Goal: Task Accomplishment & Management: Use online tool/utility

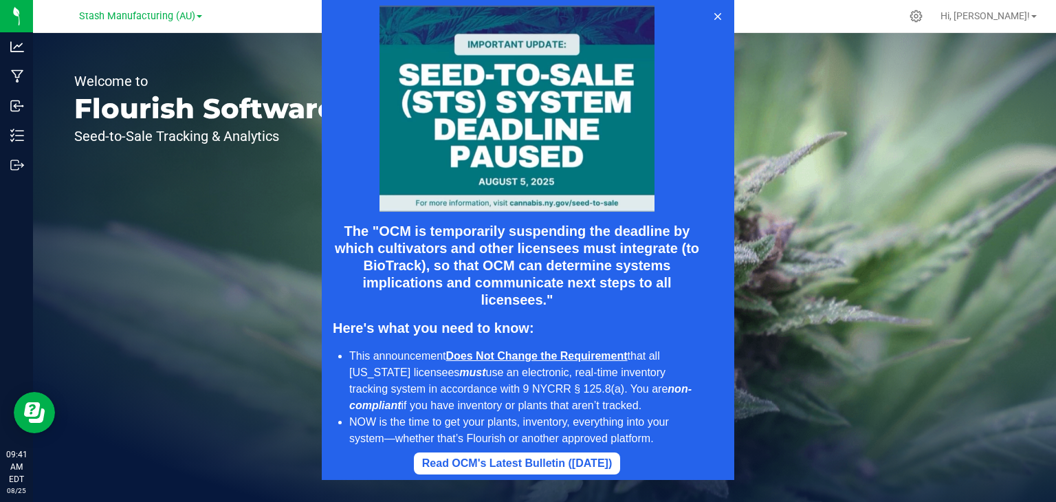
click at [344, 96] on div at bounding box center [517, 108] width 368 height 206
click at [715, 16] on icon at bounding box center [717, 16] width 11 height 11
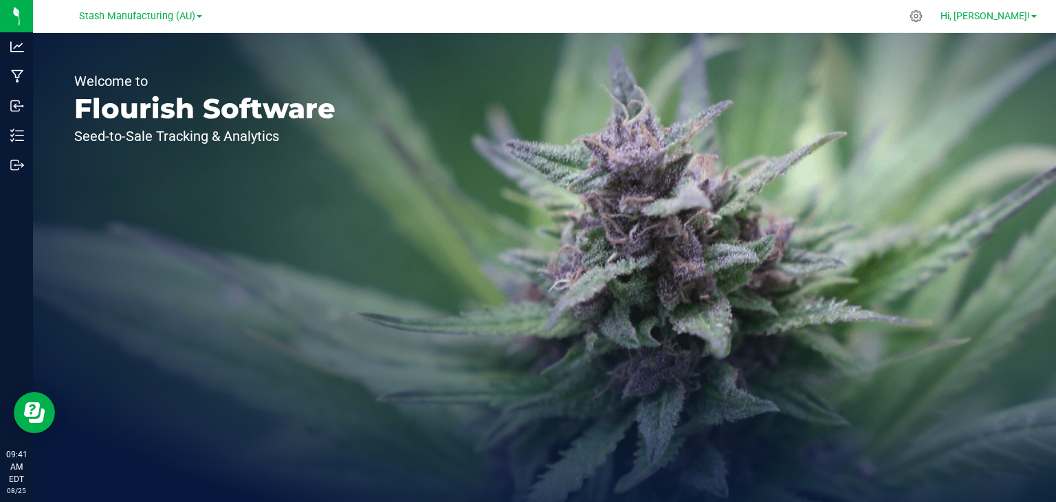
click at [1031, 19] on link "Hi, [PERSON_NAME]!" at bounding box center [988, 16] width 107 height 14
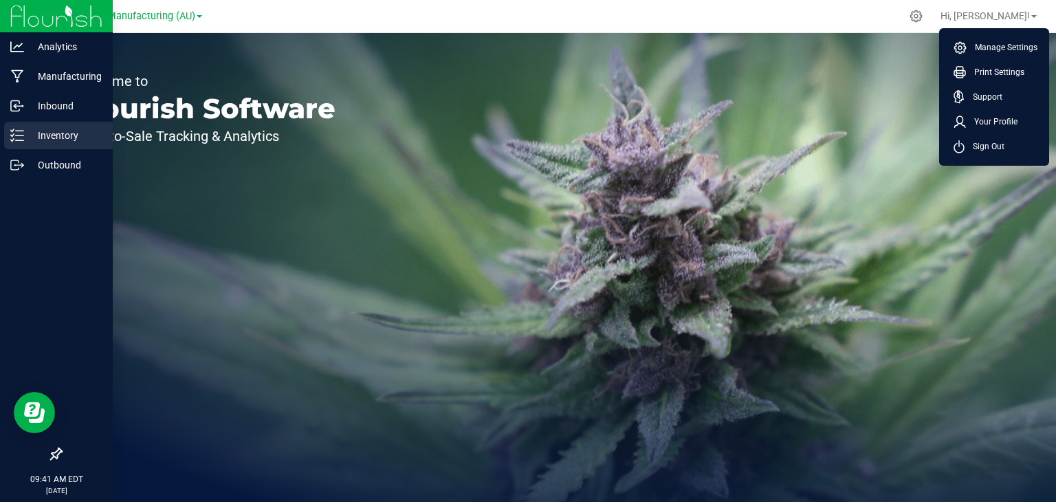
click at [33, 133] on p "Inventory" at bounding box center [65, 135] width 82 height 16
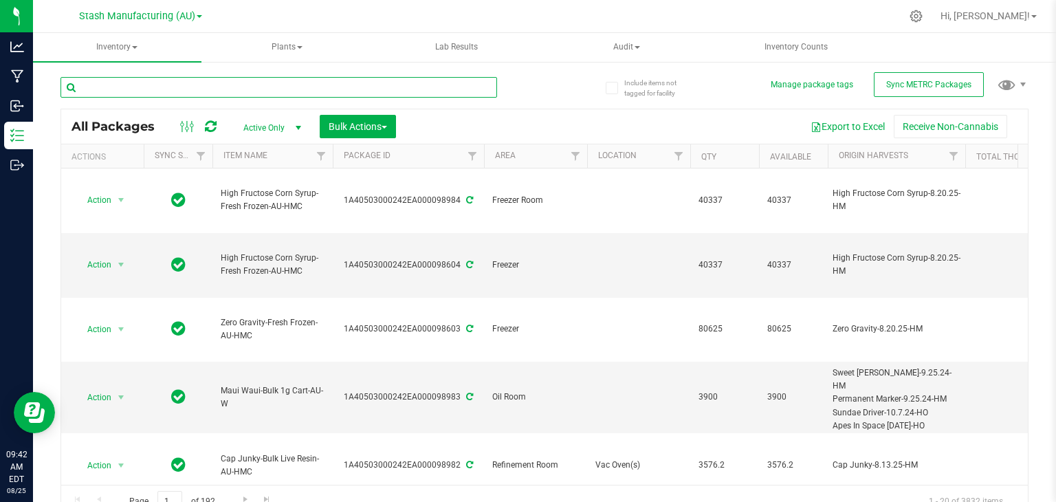
click at [267, 90] on input "text" at bounding box center [278, 87] width 437 height 21
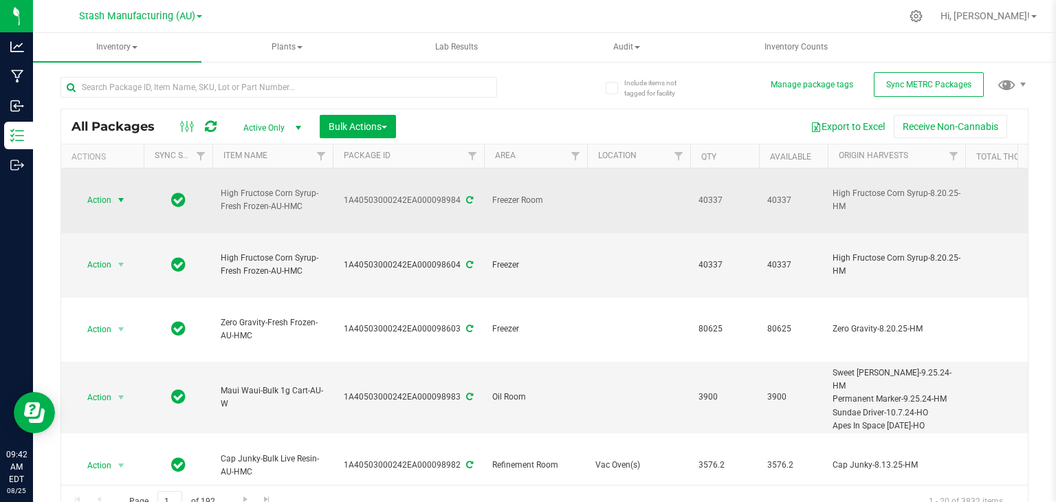
click at [119, 195] on span "select" at bounding box center [120, 200] width 11 height 11
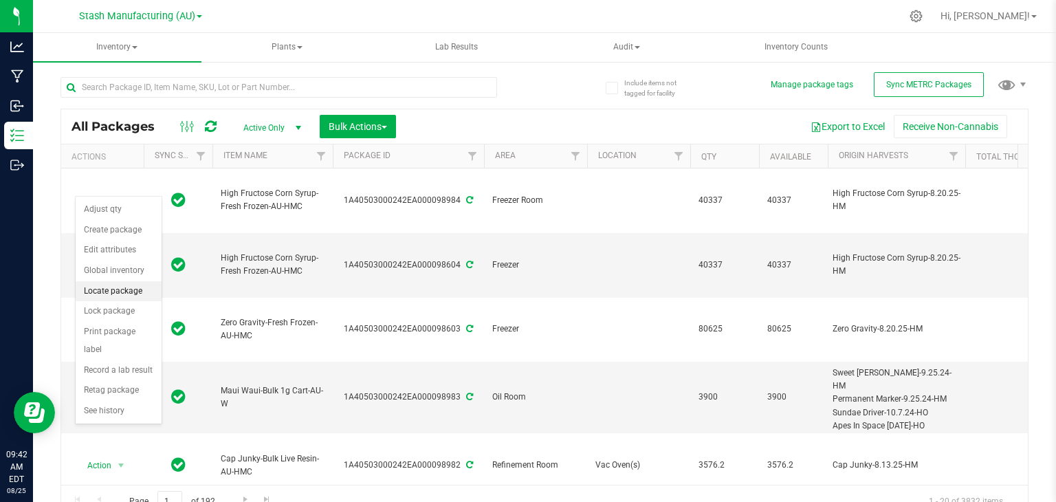
click at [118, 292] on li "Locate package" at bounding box center [119, 291] width 86 height 21
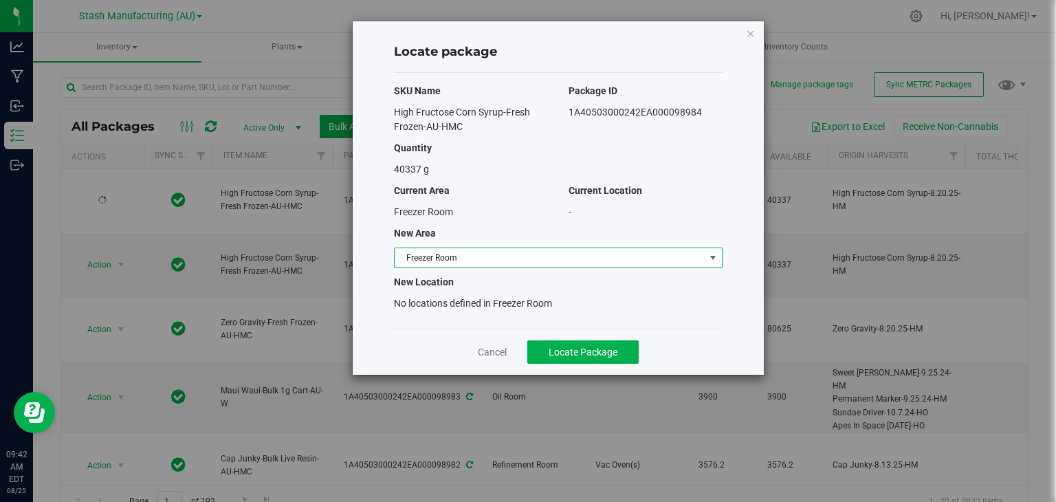
click at [522, 258] on span "Freezer Room" at bounding box center [550, 257] width 310 height 19
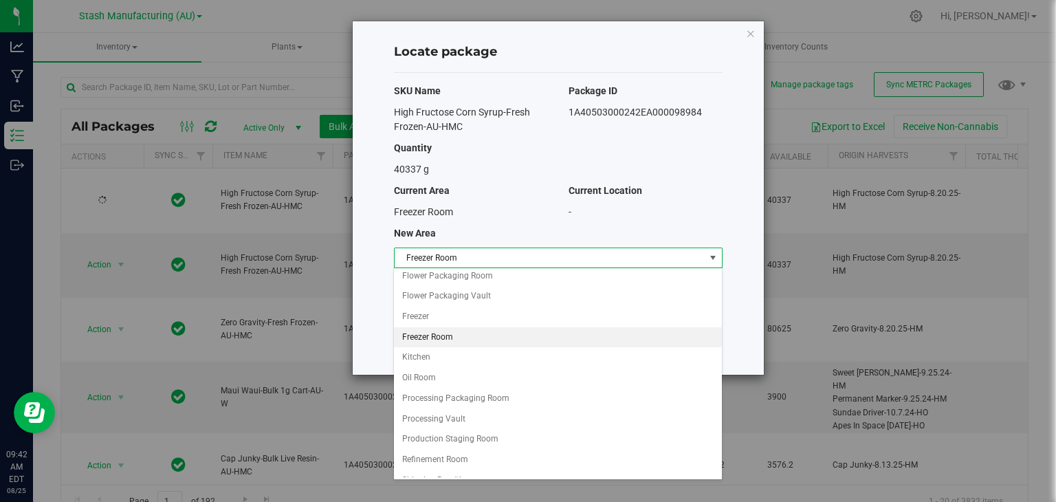
scroll to position [88, 0]
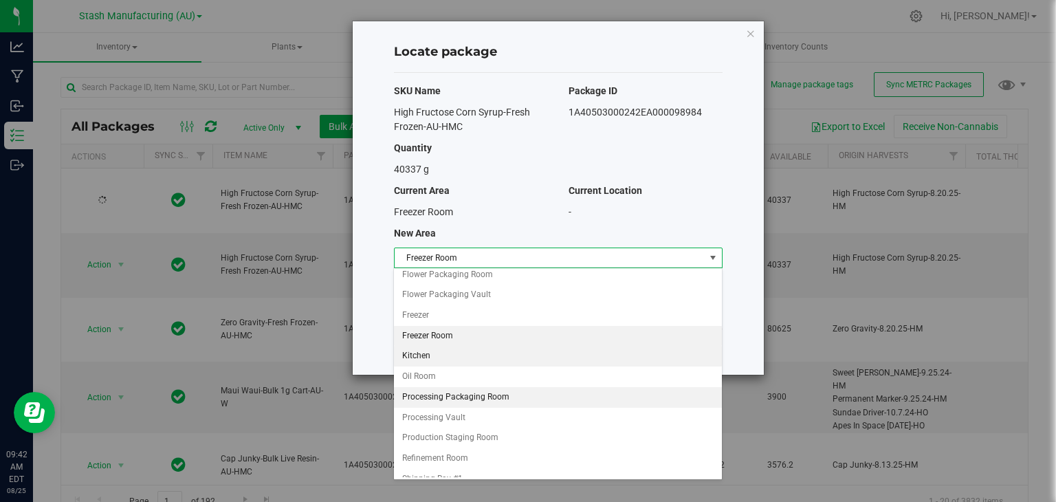
drag, startPoint x: 456, startPoint y: 430, endPoint x: 473, endPoint y: 399, distance: 35.1
click at [473, 399] on ul "Biomass Storage Electrical Room Extraction Prep Room Extraction Room Flower Pac…" at bounding box center [557, 346] width 327 height 327
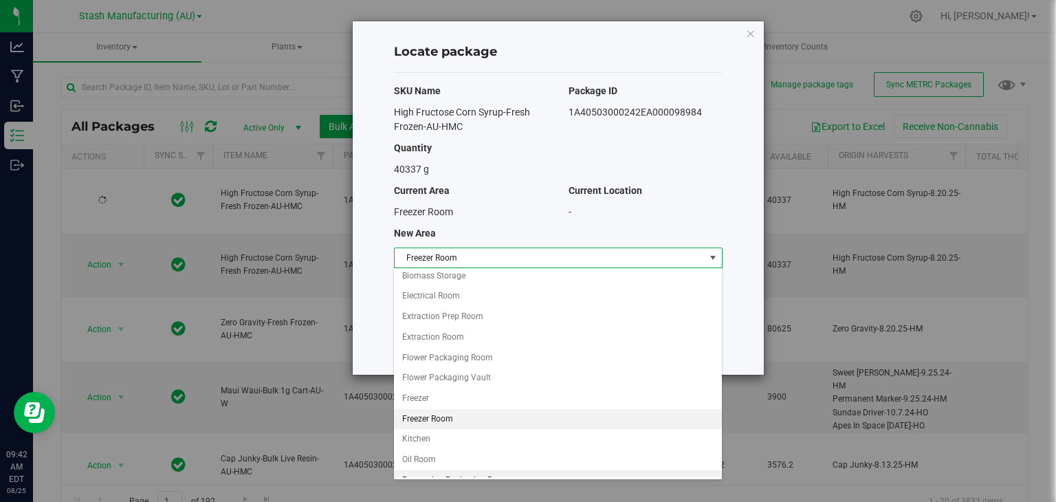
scroll to position [0, 0]
click at [481, 316] on li "Extraction Prep Room" at bounding box center [557, 321] width 327 height 21
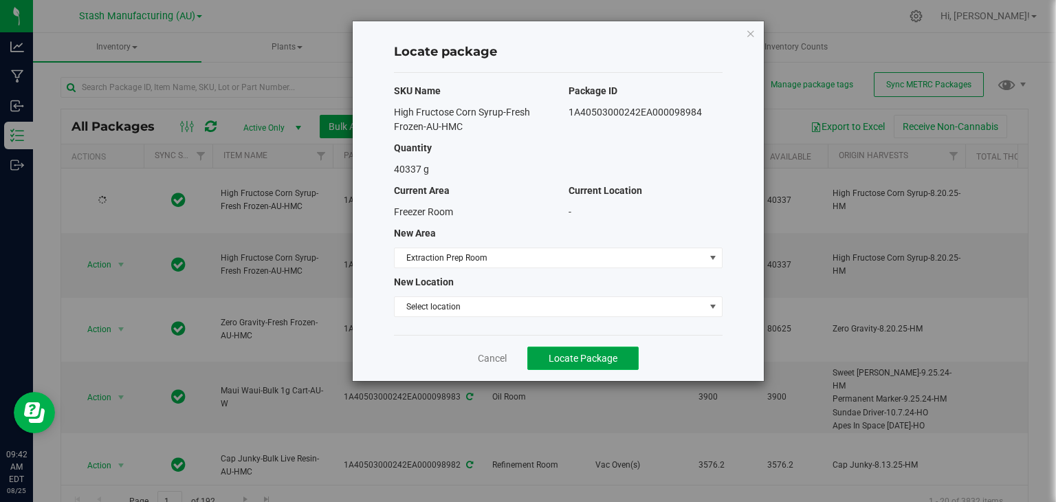
click at [575, 354] on span "Locate Package" at bounding box center [583, 358] width 69 height 11
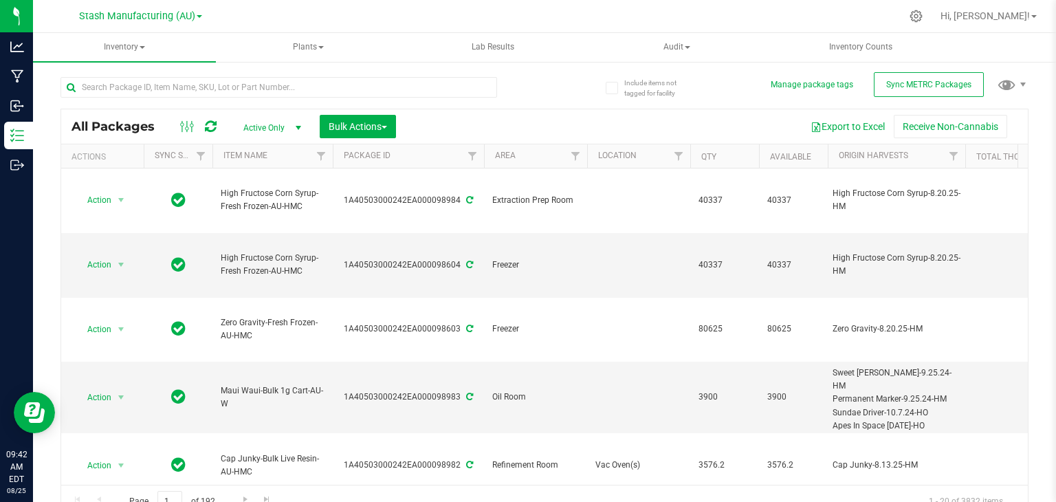
click at [207, 120] on icon at bounding box center [211, 127] width 12 height 14
click at [1017, 15] on span "Hi, [PERSON_NAME]!" at bounding box center [984, 15] width 89 height 11
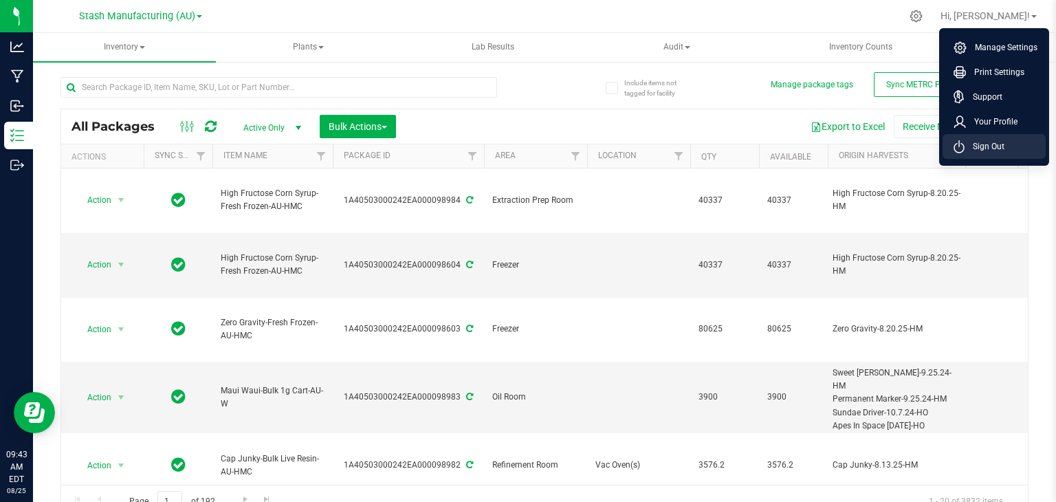
click at [975, 149] on span "Sign Out" at bounding box center [985, 147] width 40 height 14
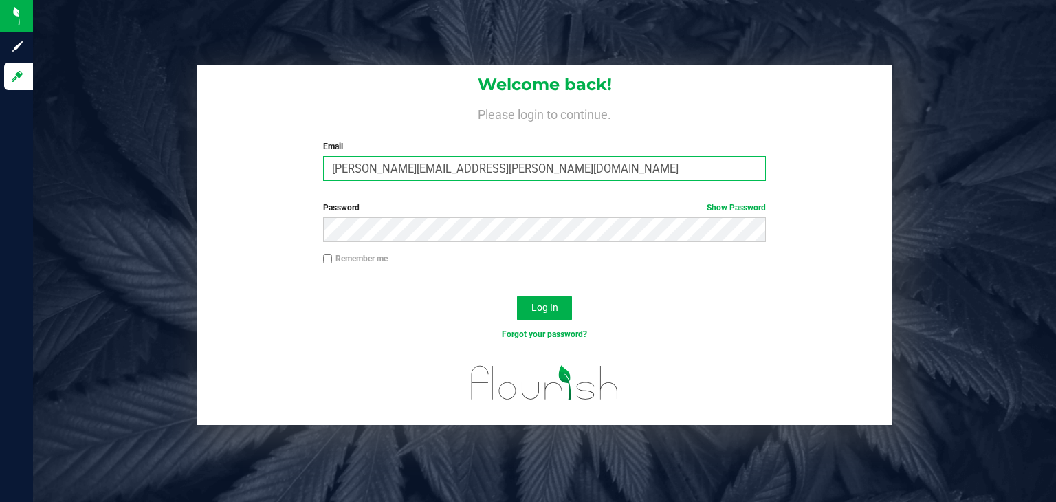
click at [495, 170] on input "[PERSON_NAME][EMAIL_ADDRESS][PERSON_NAME][DOMAIN_NAME]" at bounding box center [544, 168] width 443 height 25
type input "[PERSON_NAME][EMAIL_ADDRESS][PERSON_NAME][DOMAIN_NAME]"
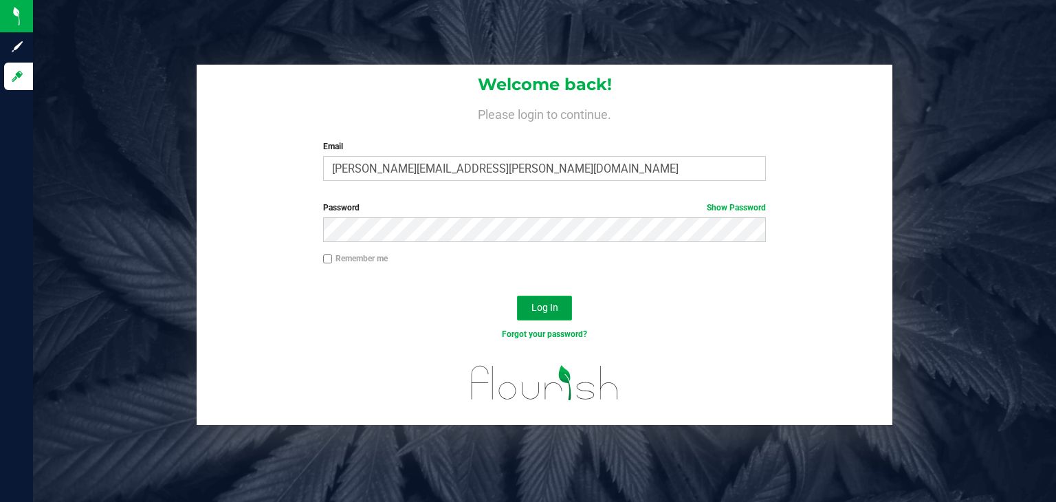
click at [555, 305] on span "Log In" at bounding box center [544, 307] width 27 height 11
